Goal: Entertainment & Leisure: Consume media (video, audio)

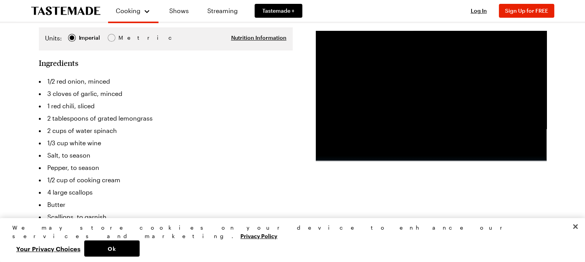
scroll to position [154, 0]
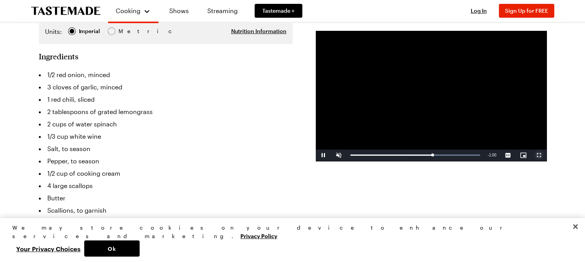
click at [538, 155] on span "Video Player" at bounding box center [539, 155] width 15 height 0
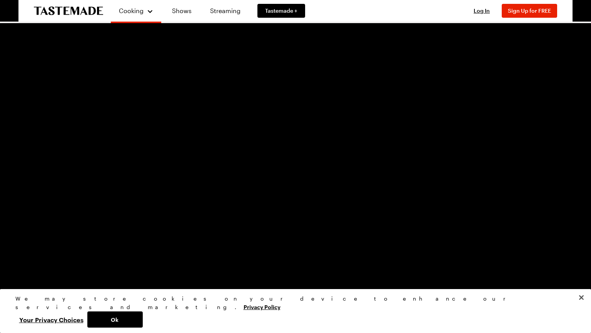
click at [220, 223] on video "Video Player" at bounding box center [295, 166] width 591 height 333
click at [200, 207] on video "Video Player" at bounding box center [295, 166] width 591 height 333
click at [24, 261] on span "Video Player" at bounding box center [22, 327] width 15 height 0
click at [37, 261] on div "1:48" at bounding box center [198, 327] width 326 height 2
click at [150, 261] on div "Loaded : 69.86% 0:38 0:52" at bounding box center [280, 327] width 490 height 2
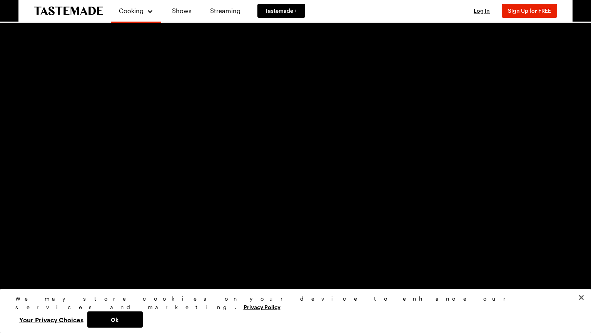
click at [256, 255] on video "Video Player" at bounding box center [295, 166] width 591 height 333
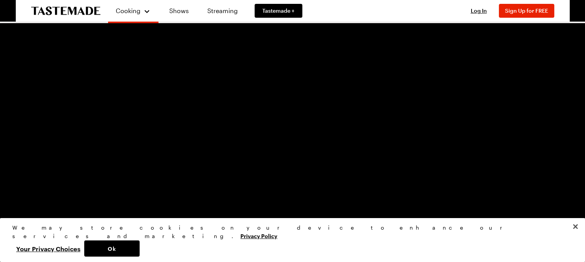
scroll to position [231, 0]
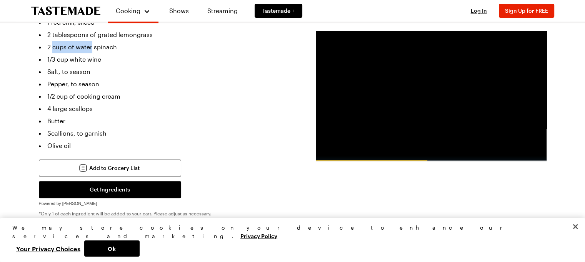
drag, startPoint x: 52, startPoint y: 32, endPoint x: 92, endPoint y: 33, distance: 39.3
click at [92, 41] on li "2 cups of water spinach" at bounding box center [166, 47] width 254 height 12
click at [62, 41] on li "2 cups of water spinach" at bounding box center [166, 47] width 254 height 12
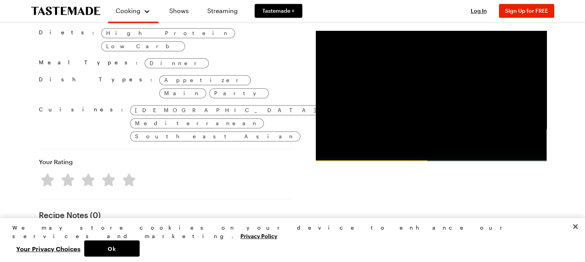
scroll to position [577, 0]
